Goal: Obtain resource: Obtain resource

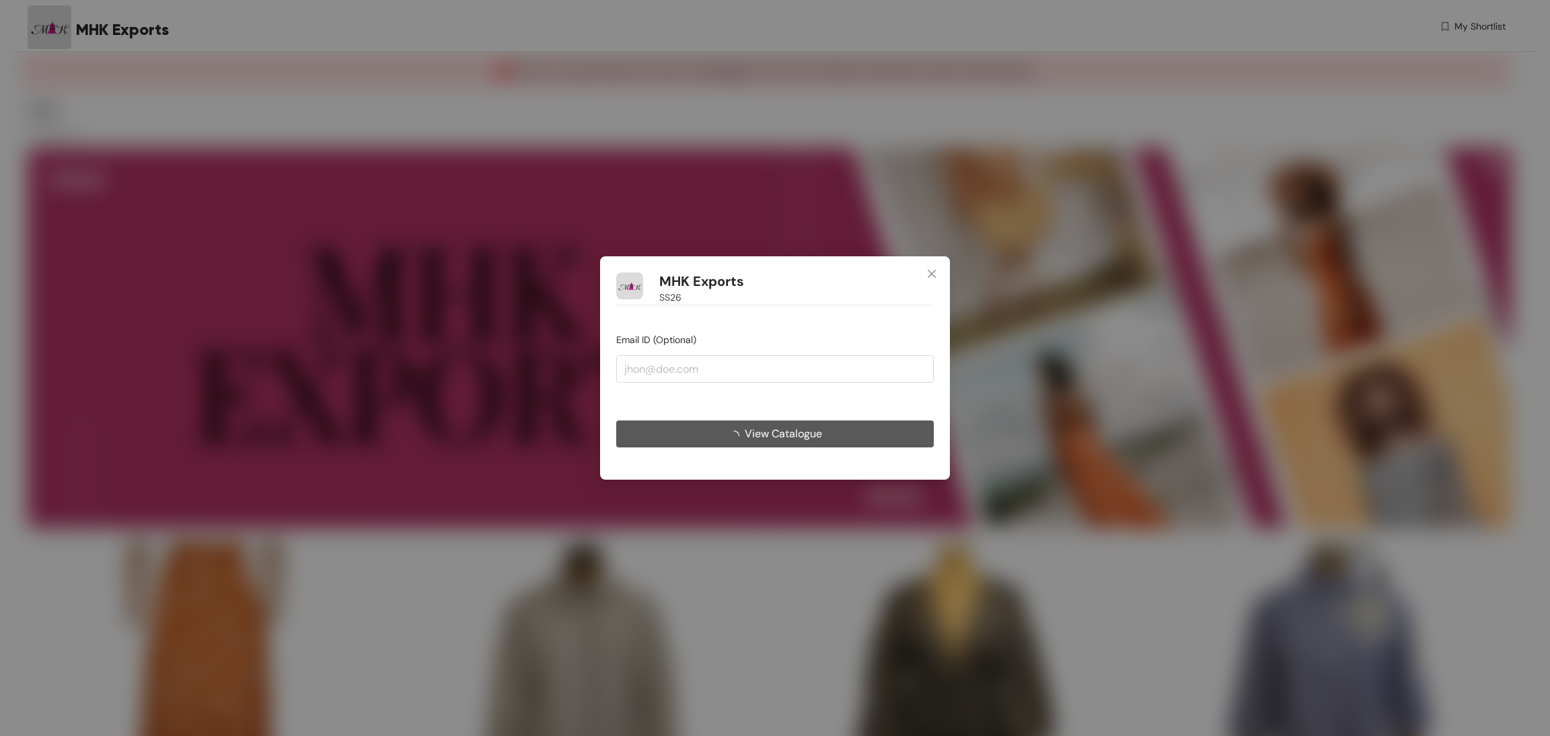
type input "[EMAIL_ADDRESS][DOMAIN_NAME]"
click at [737, 431] on span "loading" at bounding box center [737, 436] width 16 height 11
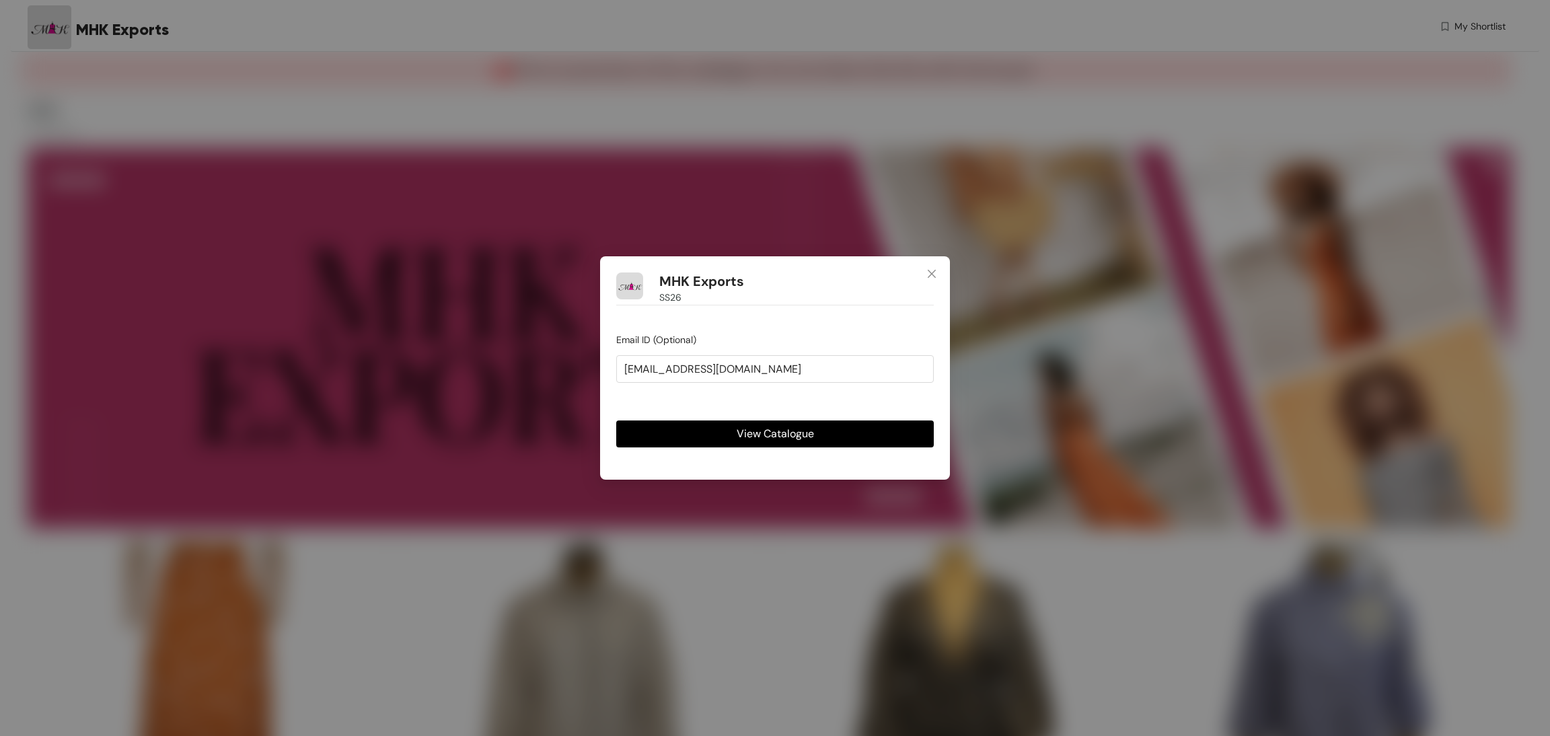
click at [750, 437] on span "View Catalogue" at bounding box center [775, 433] width 77 height 17
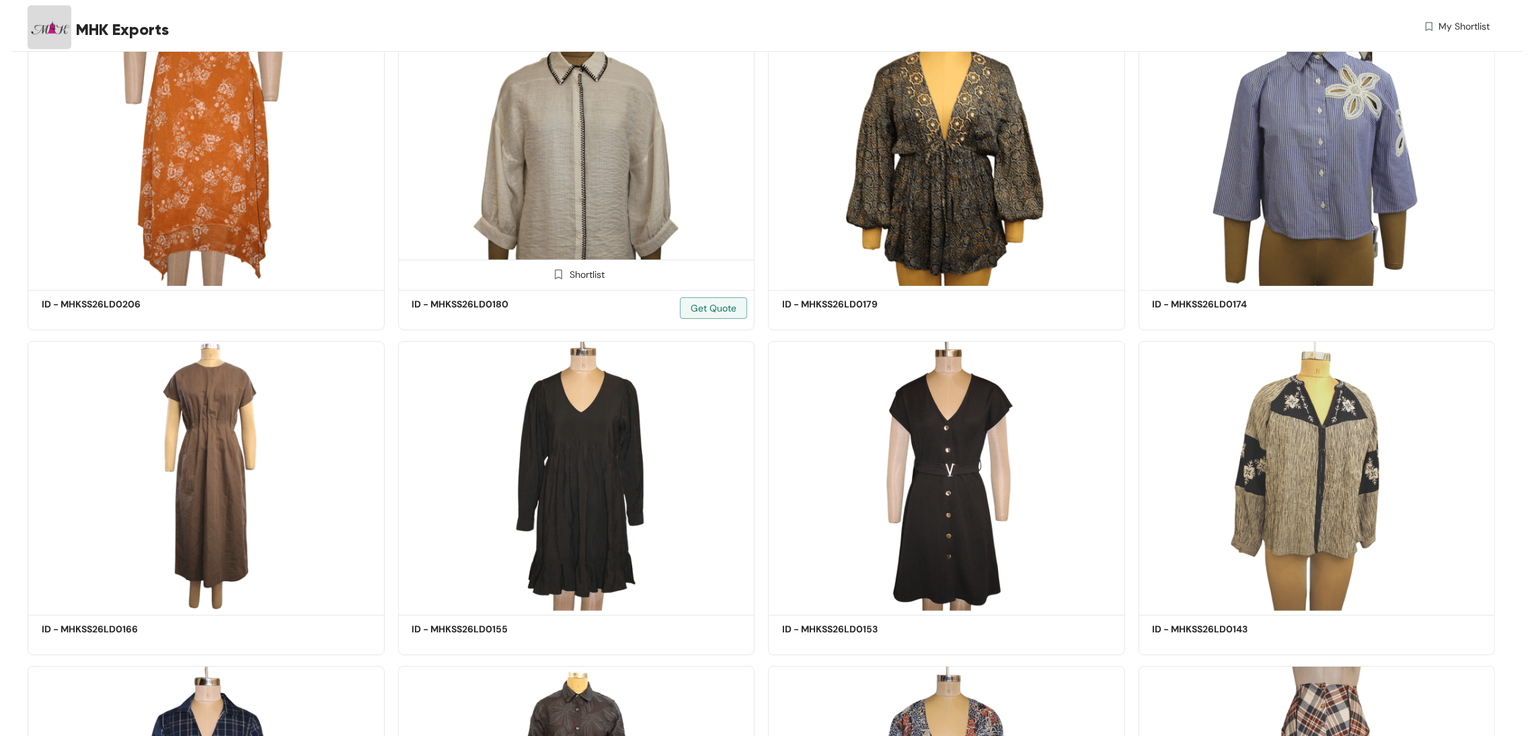
scroll to position [202, 0]
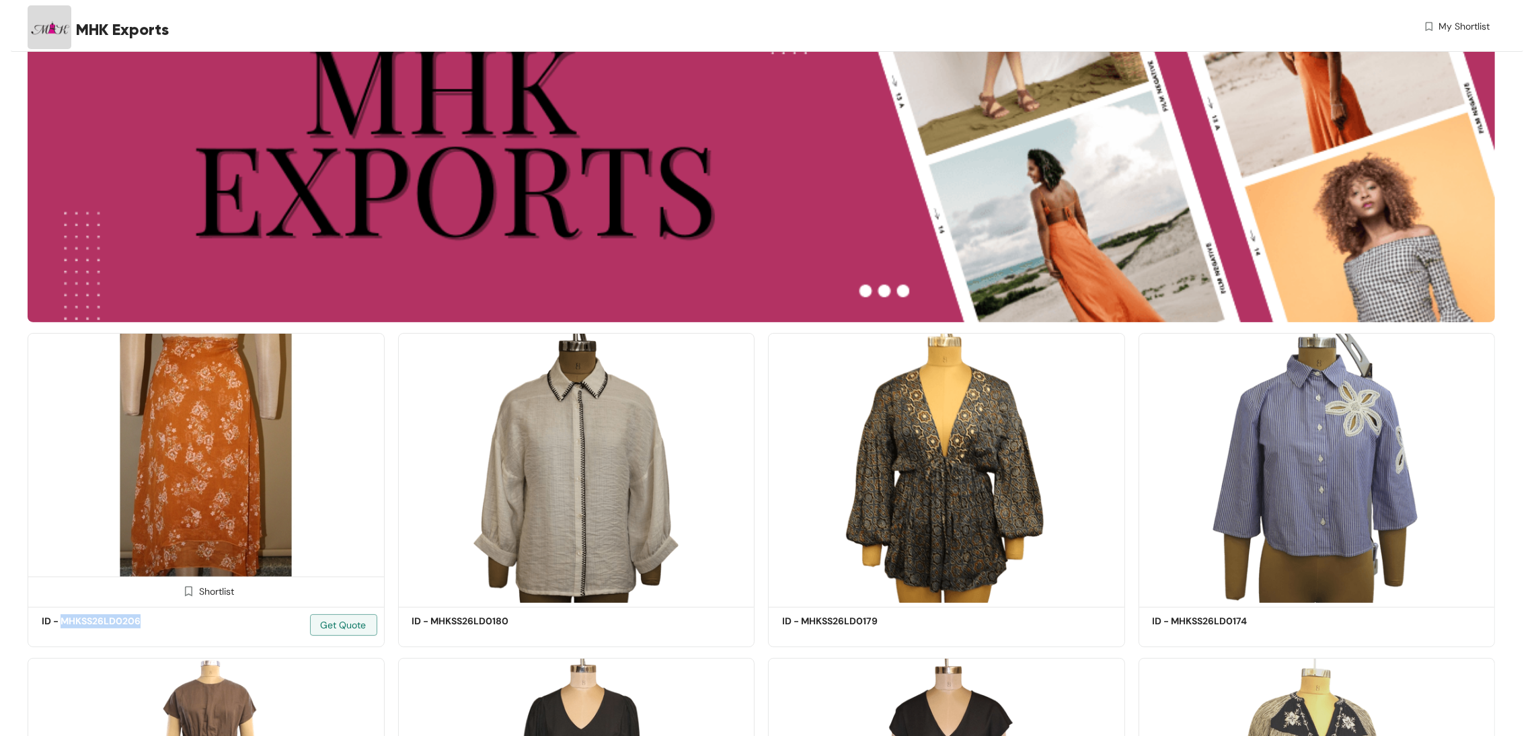
drag, startPoint x: 62, startPoint y: 621, endPoint x: 141, endPoint y: 629, distance: 79.1
click at [141, 629] on div "ID - MHKSS26LD0206 Get Quote" at bounding box center [99, 622] width 114 height 16
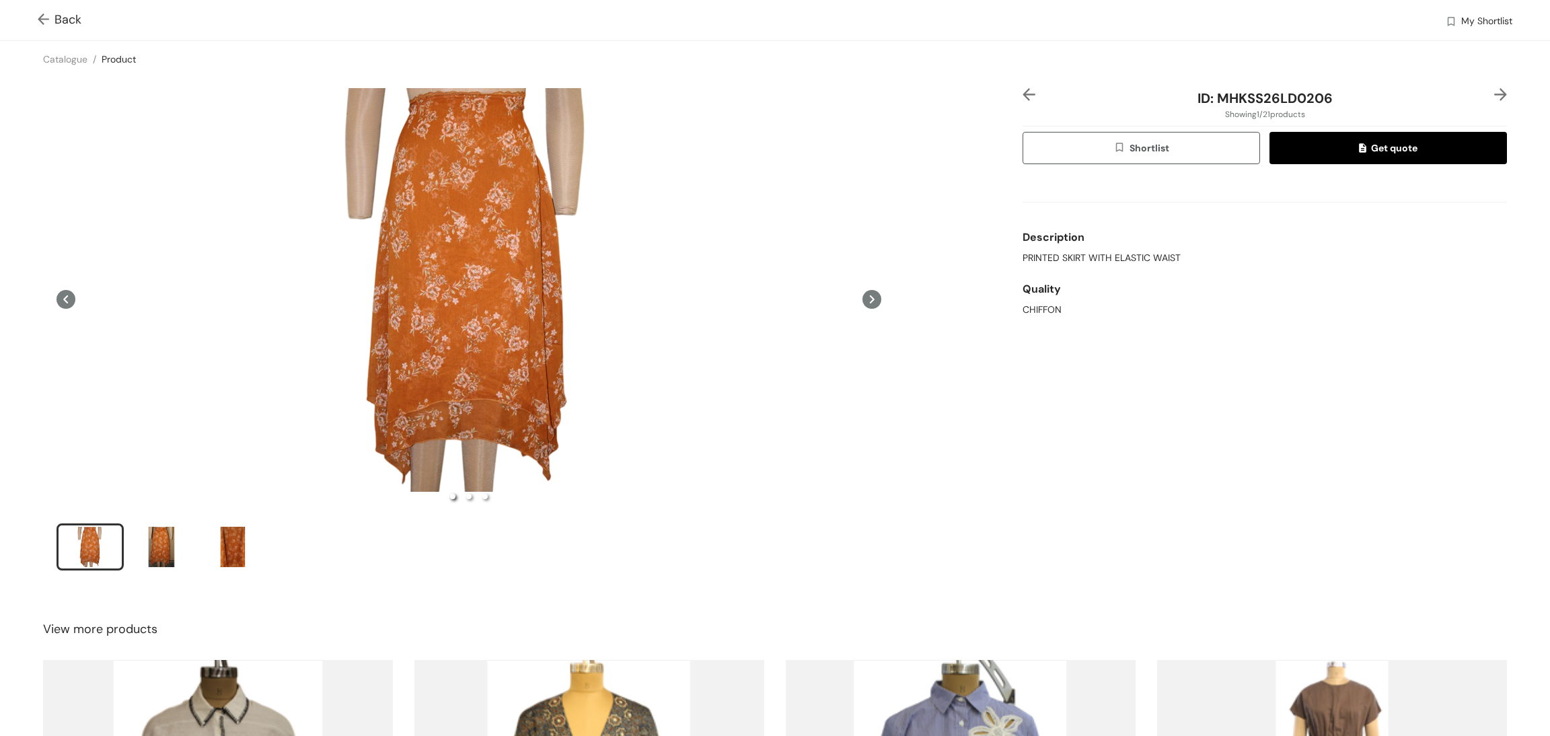
click at [1254, 94] on span "ID: MHKSS26LD0206" at bounding box center [1264, 97] width 135 height 17
copy span "MHKSS26LD0206"
click at [48, 17] on img at bounding box center [46, 20] width 17 height 14
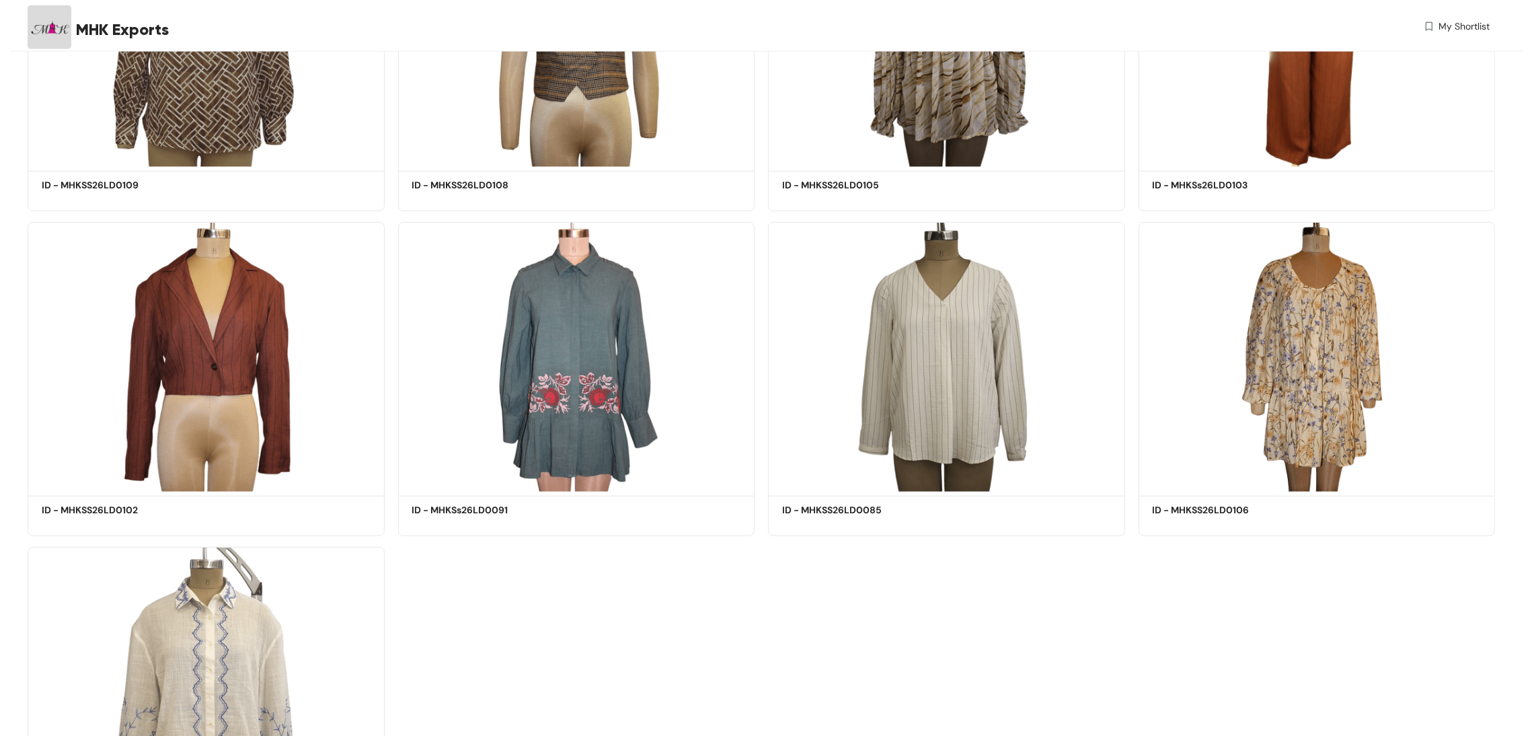
scroll to position [1781, 0]
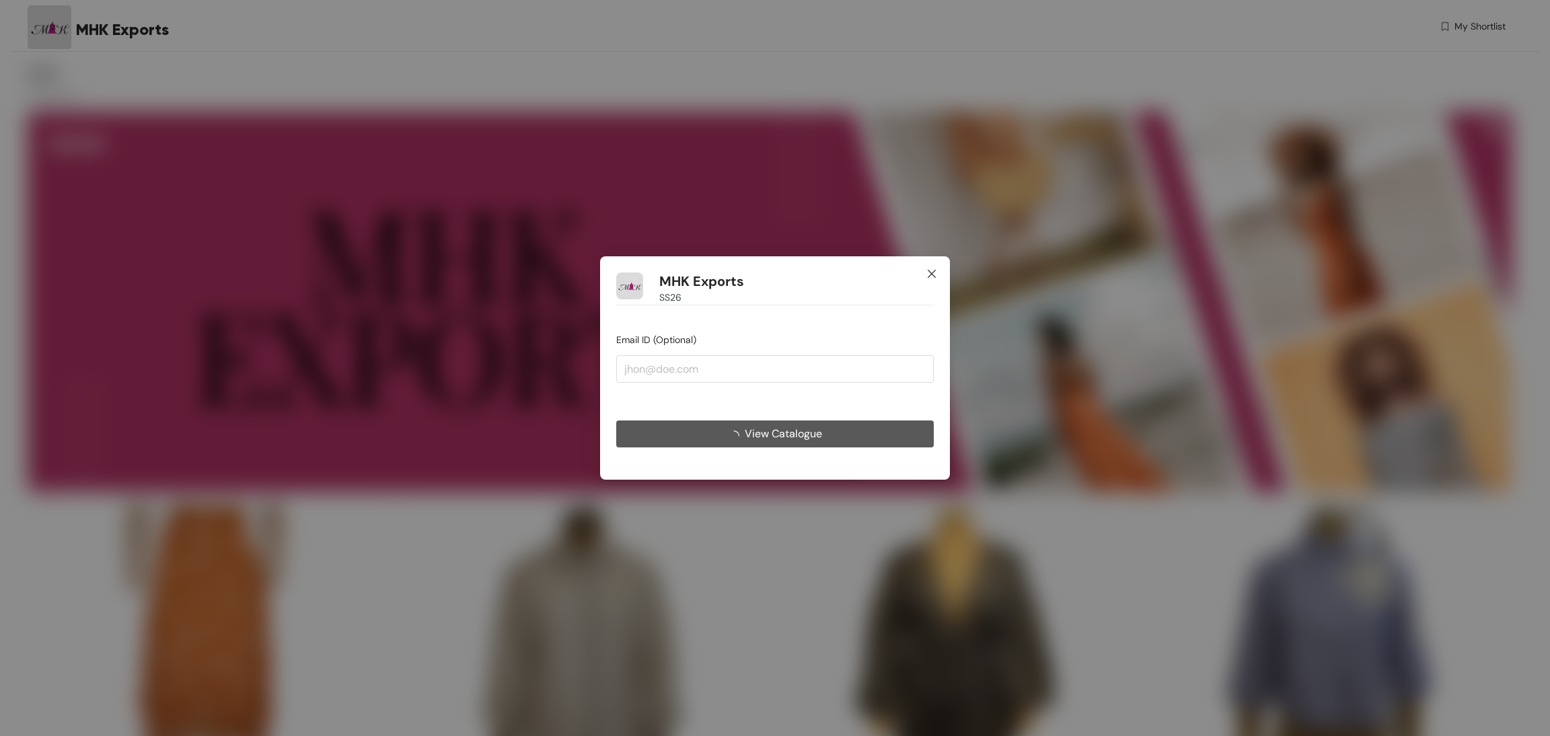
click at [929, 279] on icon "close" at bounding box center [931, 273] width 11 height 11
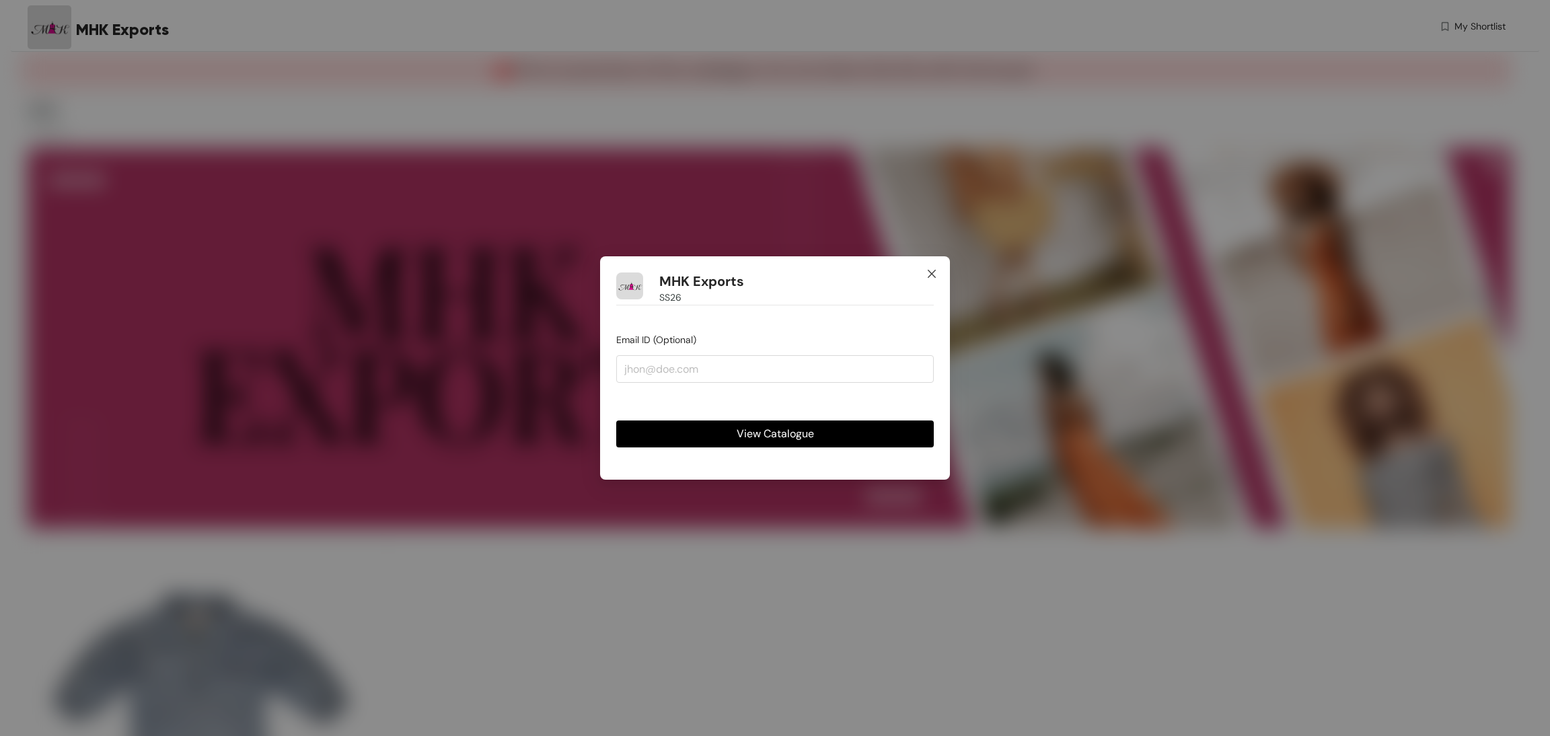
click at [937, 270] on span "Close" at bounding box center [932, 274] width 36 height 36
